Goal: Task Accomplishment & Management: Manage account settings

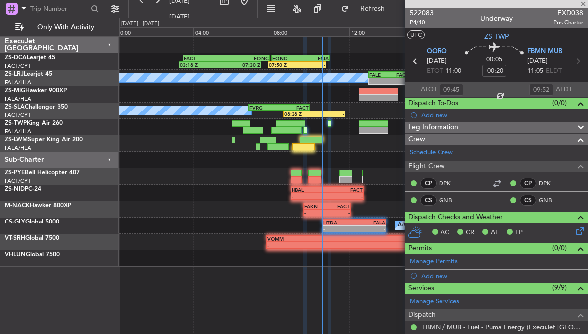
type input "09:15"
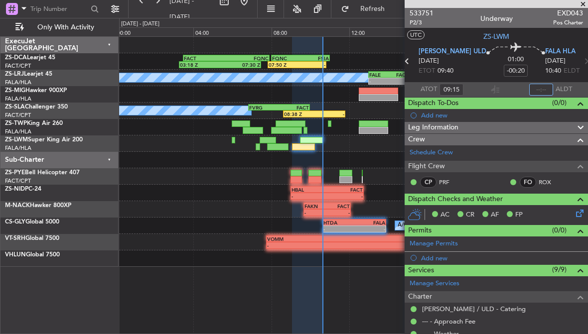
click at [543, 86] on input "text" at bounding box center [541, 90] width 24 height 12
type input "10:27"
click at [583, 1] on span at bounding box center [583, 4] width 10 height 9
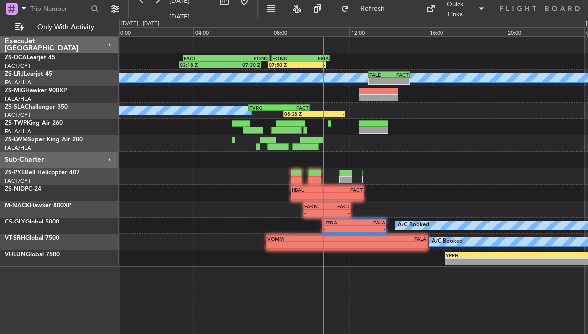
click at [302, 62] on div "-" at bounding box center [311, 65] width 28 height 6
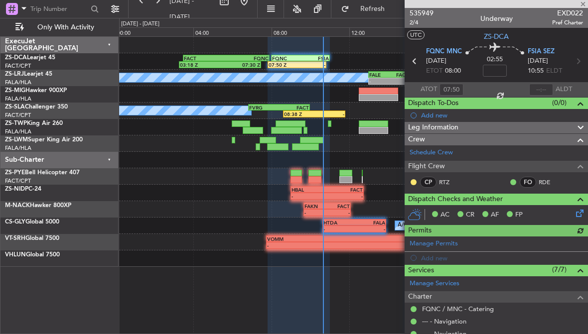
click at [413, 176] on div "CP RTZ" at bounding box center [440, 183] width 62 height 14
click at [412, 179] on button at bounding box center [413, 182] width 6 height 6
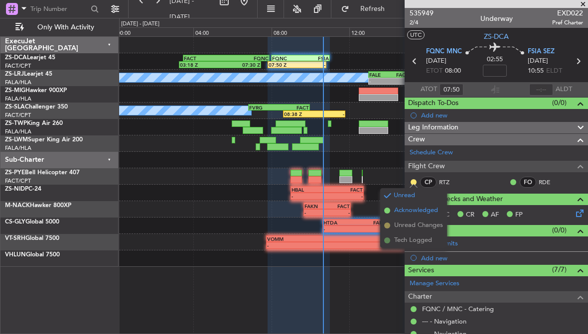
click at [433, 208] on span "Acknowledged" at bounding box center [416, 211] width 44 height 10
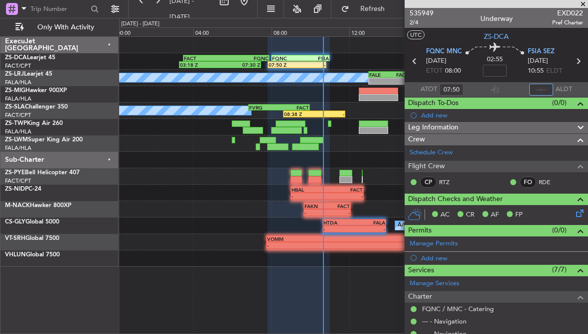
click at [541, 85] on input "text" at bounding box center [541, 90] width 24 height 12
type input "10:38"
click at [582, 3] on span at bounding box center [583, 4] width 10 height 9
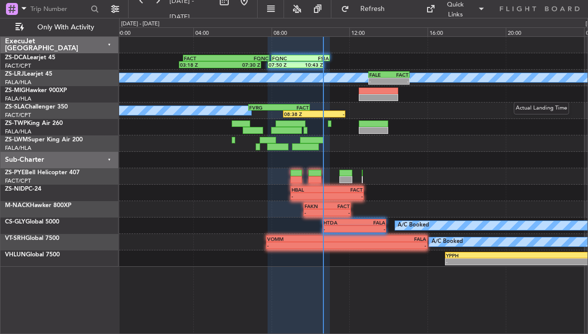
type input "0"
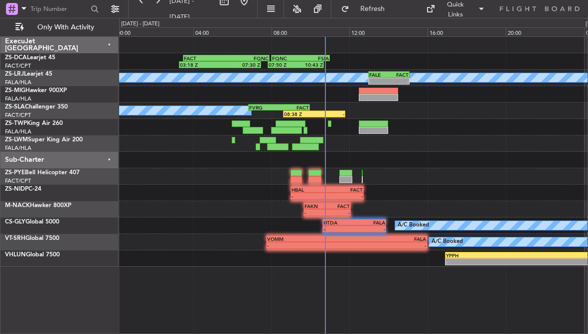
click at [381, 124] on div at bounding box center [372, 123] width 29 height 7
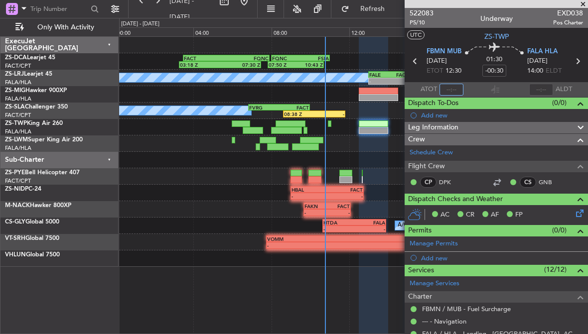
click at [451, 85] on input "text" at bounding box center [451, 90] width 24 height 12
type input "10:44"
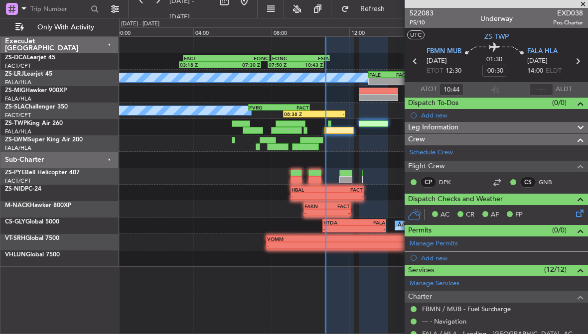
click at [584, 0] on span at bounding box center [583, 4] width 10 height 9
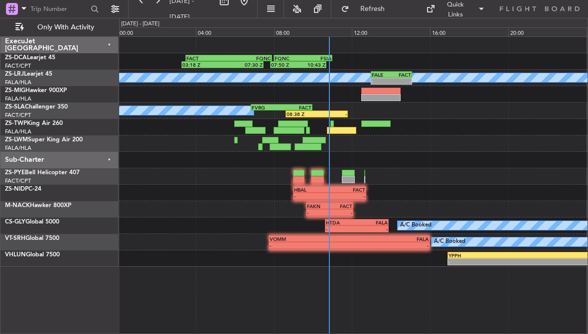
click at [389, 72] on div "FALE" at bounding box center [380, 75] width 19 height 6
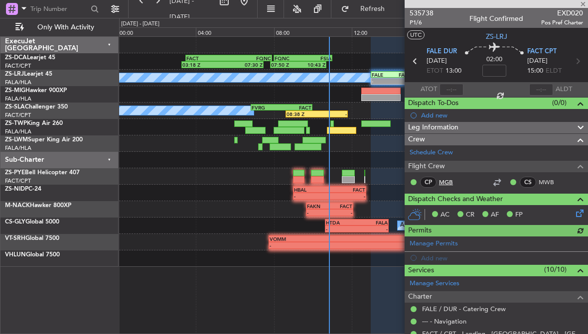
click at [448, 178] on link "MGB" at bounding box center [450, 182] width 22 height 9
click at [583, 1] on span at bounding box center [583, 4] width 10 height 9
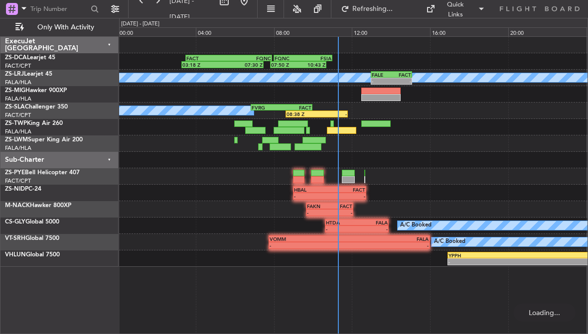
click at [387, 68] on div "03:18 Z 07:30 Z FACT 03:30 Z FQNC 07:55 Z 07:50 Z 10:43 Z FQNC 08:00 Z FSIA 11:…" at bounding box center [353, 61] width 468 height 16
click at [397, 69] on div "03:18 Z 07:30 Z FACT 03:30 Z FQNC 07:55 Z 07:50 Z 10:43 Z FQNC 08:00 Z FSIA 11:…" at bounding box center [353, 61] width 468 height 16
click at [391, 74] on div "FACT" at bounding box center [400, 75] width 19 height 6
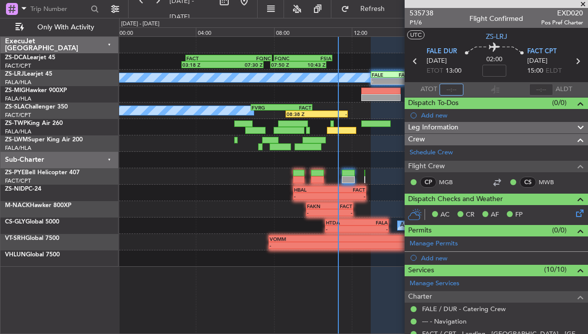
click at [454, 87] on input "text" at bounding box center [451, 90] width 24 height 12
type input "11:16"
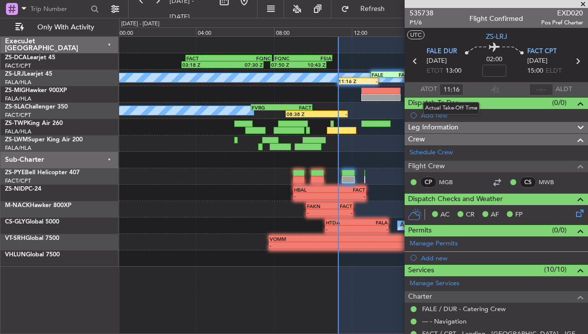
click at [581, 2] on span at bounding box center [583, 4] width 10 height 9
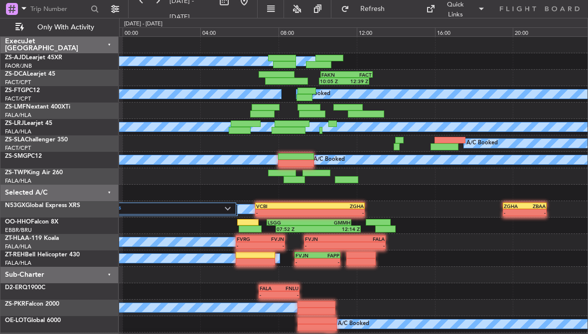
click at [239, 128] on div at bounding box center [240, 130] width 22 height 7
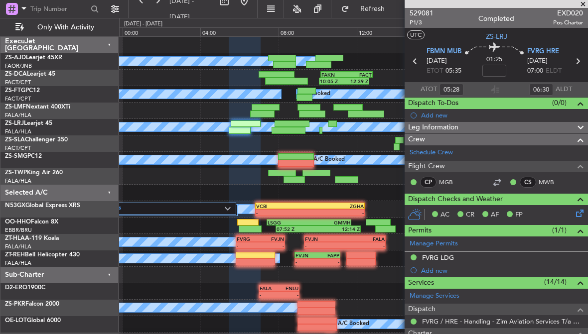
click at [292, 125] on div at bounding box center [291, 123] width 34 height 7
type input "07:50"
type input "09:23"
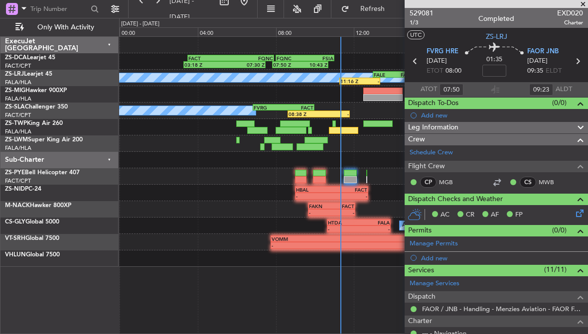
click at [585, 3] on span at bounding box center [583, 4] width 10 height 9
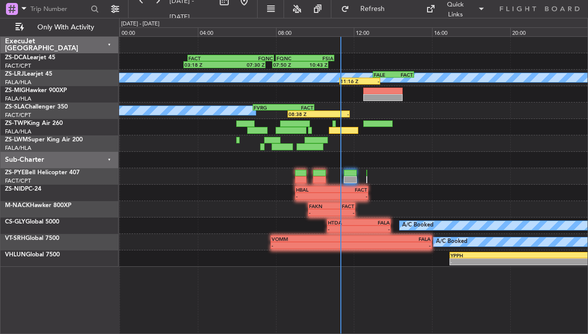
type input "0"
